Goal: Task Accomplishment & Management: Use online tool/utility

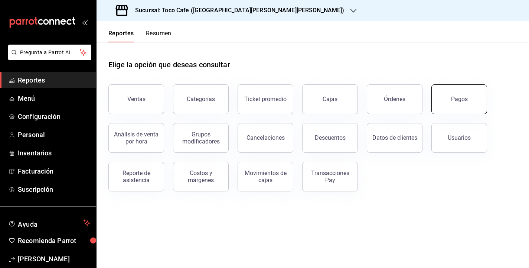
click at [460, 98] on div "Pagos" at bounding box center [459, 98] width 17 height 7
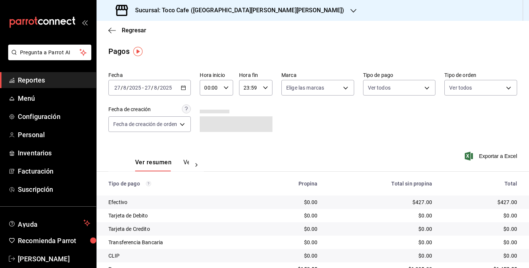
click at [174, 88] on div "[DATE] [DATE] - [DATE] [DATE]" at bounding box center [149, 88] width 82 height 16
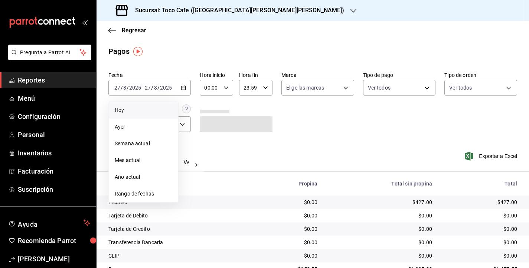
click at [151, 109] on span "Hoy" at bounding box center [144, 110] width 58 height 8
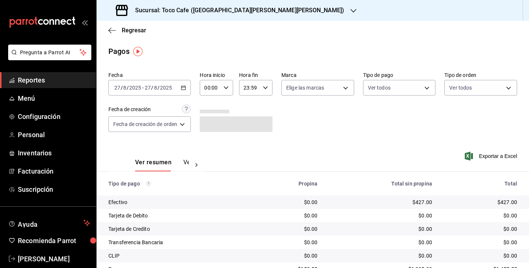
click at [334, 131] on div "Fecha [DATE] [DATE] - [DATE] [DATE] Hora inicio 00:00 Hora inicio Hora fin 23:5…" at bounding box center [312, 105] width 409 height 72
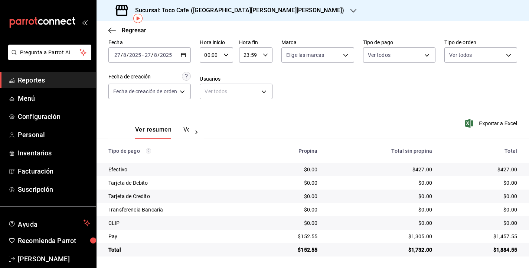
scroll to position [33, 0]
click at [337, 103] on div "Fecha [DATE] [DATE] - [DATE] [DATE] Hora inicio 00:00 Hora inicio Hora fin 23:5…" at bounding box center [312, 72] width 409 height 72
click at [312, 104] on div "Fecha [DATE] [DATE] - [DATE] [DATE] Hora inicio 00:00 Hora inicio Hora fin 23:5…" at bounding box center [312, 72] width 409 height 72
click at [186, 126] on button "Ver pagos" at bounding box center [197, 131] width 28 height 13
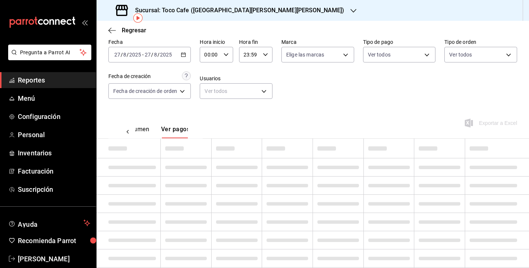
scroll to position [0, 22]
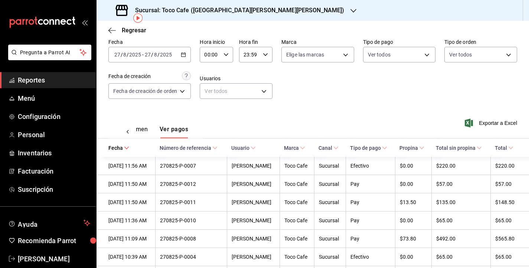
click at [278, 120] on div "Ver resumen Ver pagos Exportar a Excel" at bounding box center [313, 127] width 432 height 39
click at [180, 56] on div "[DATE] [DATE] - [DATE] [DATE]" at bounding box center [149, 55] width 82 height 16
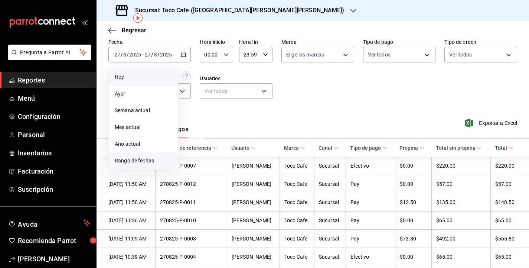
click at [153, 160] on span "Rango de fechas" at bounding box center [144, 161] width 58 height 8
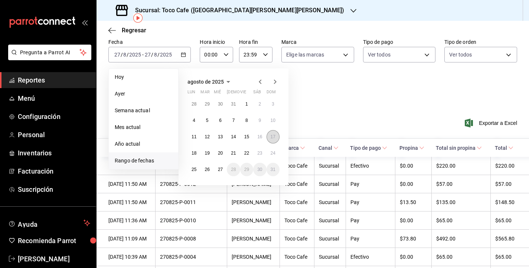
click at [274, 136] on abbr "17" at bounding box center [273, 136] width 5 height 5
click at [209, 168] on abbr "26" at bounding box center [207, 169] width 5 height 5
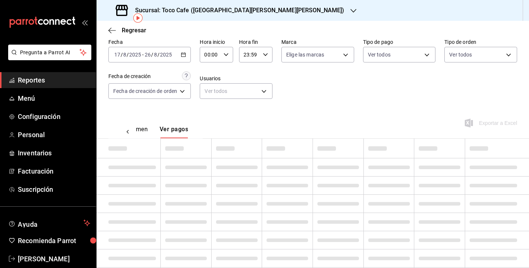
click at [351, 121] on div "Ver resumen Ver pagos Exportar a Excel" at bounding box center [313, 127] width 432 height 39
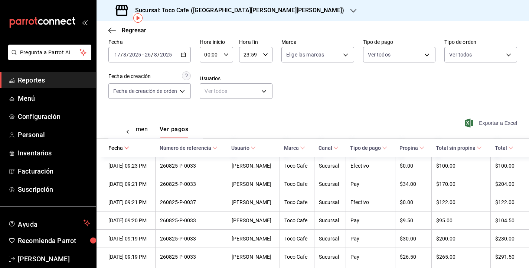
click at [495, 123] on span "Exportar a Excel" at bounding box center [491, 122] width 51 height 9
